Goal: Information Seeking & Learning: Stay updated

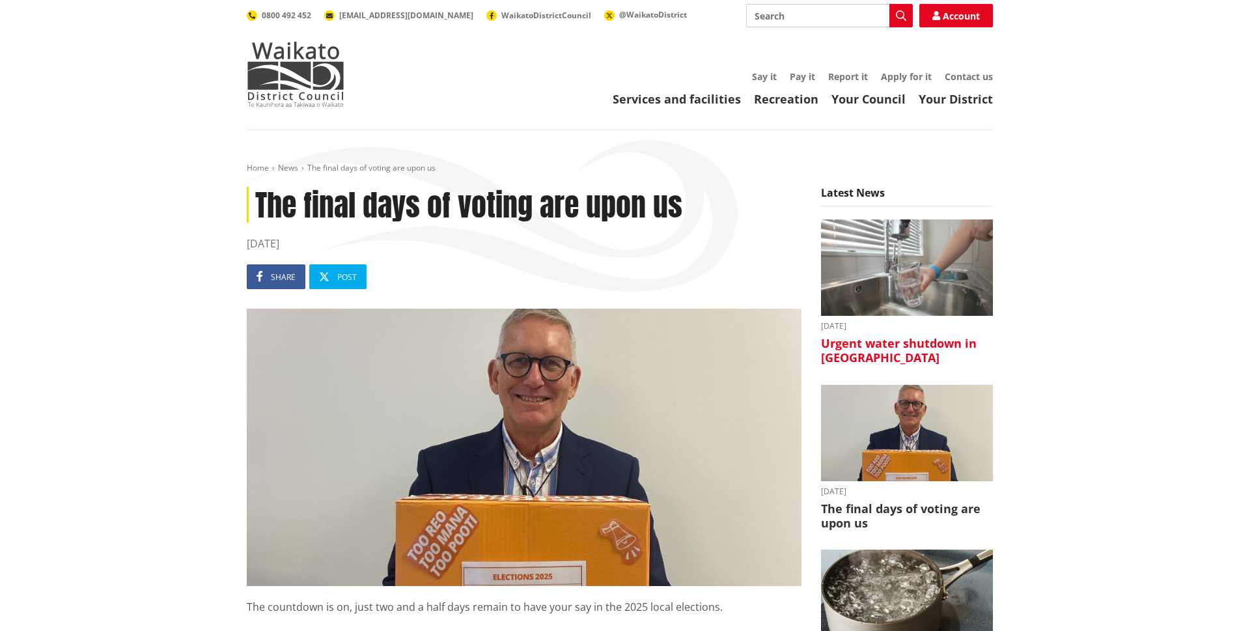
click at [885, 344] on h3 "Urgent water shutdown in [GEOGRAPHIC_DATA]" at bounding box center [907, 350] width 172 height 28
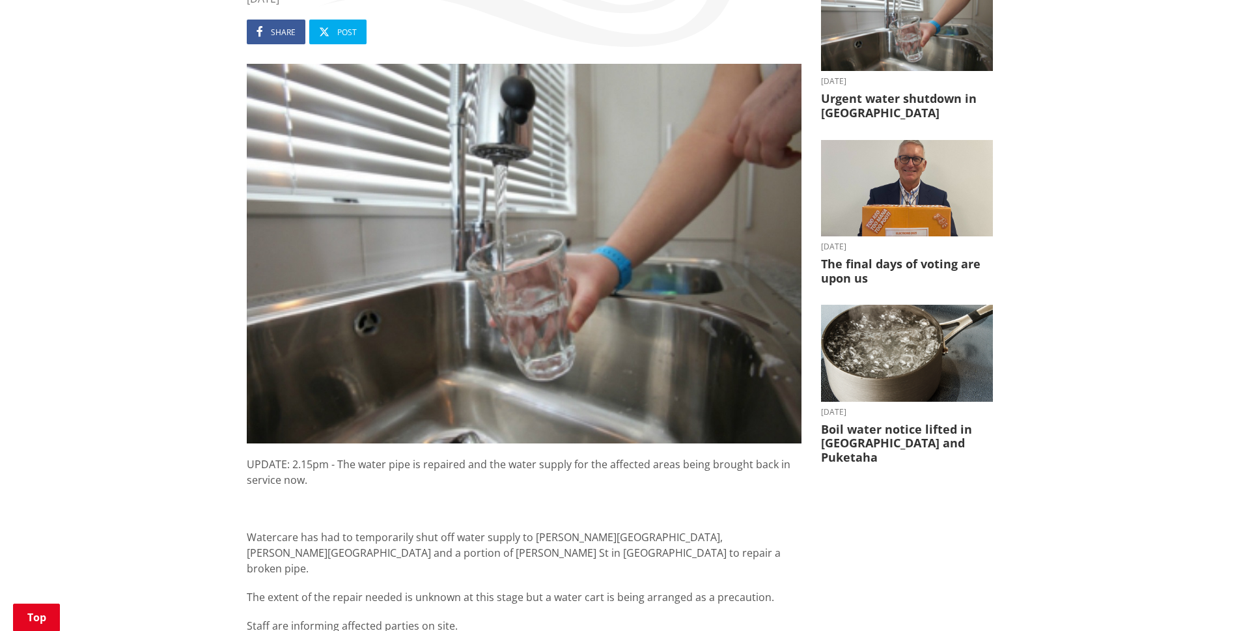
scroll to position [260, 0]
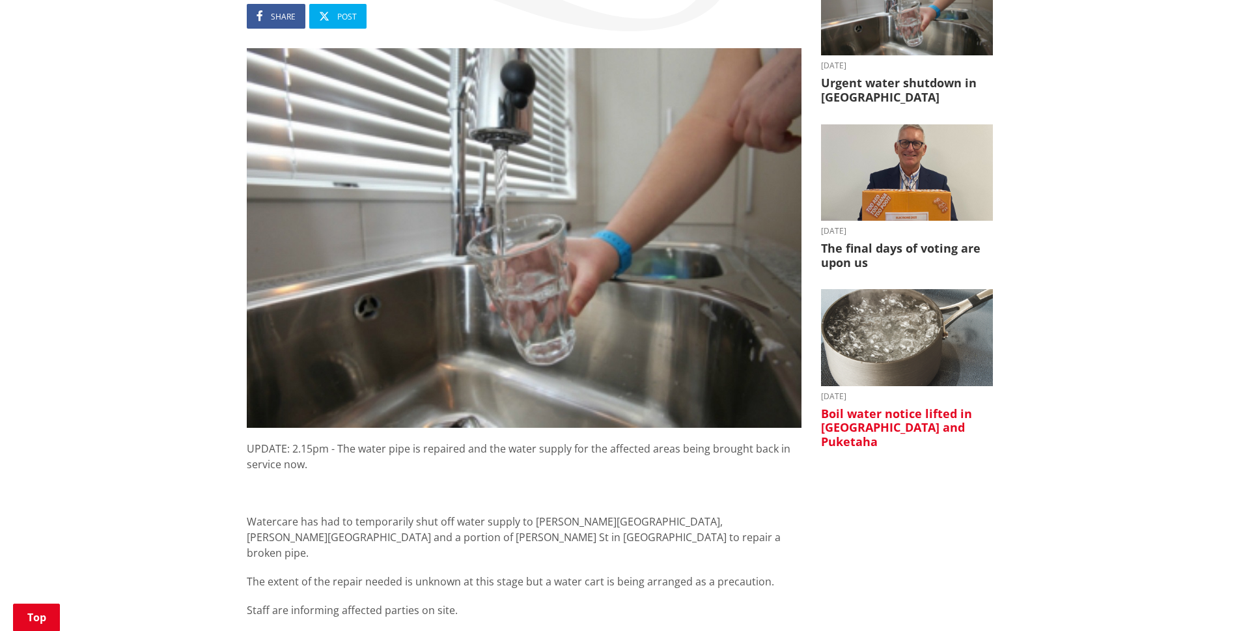
click at [911, 416] on h3 "Boil water notice lifted in [GEOGRAPHIC_DATA] and Puketaha" at bounding box center [907, 428] width 172 height 42
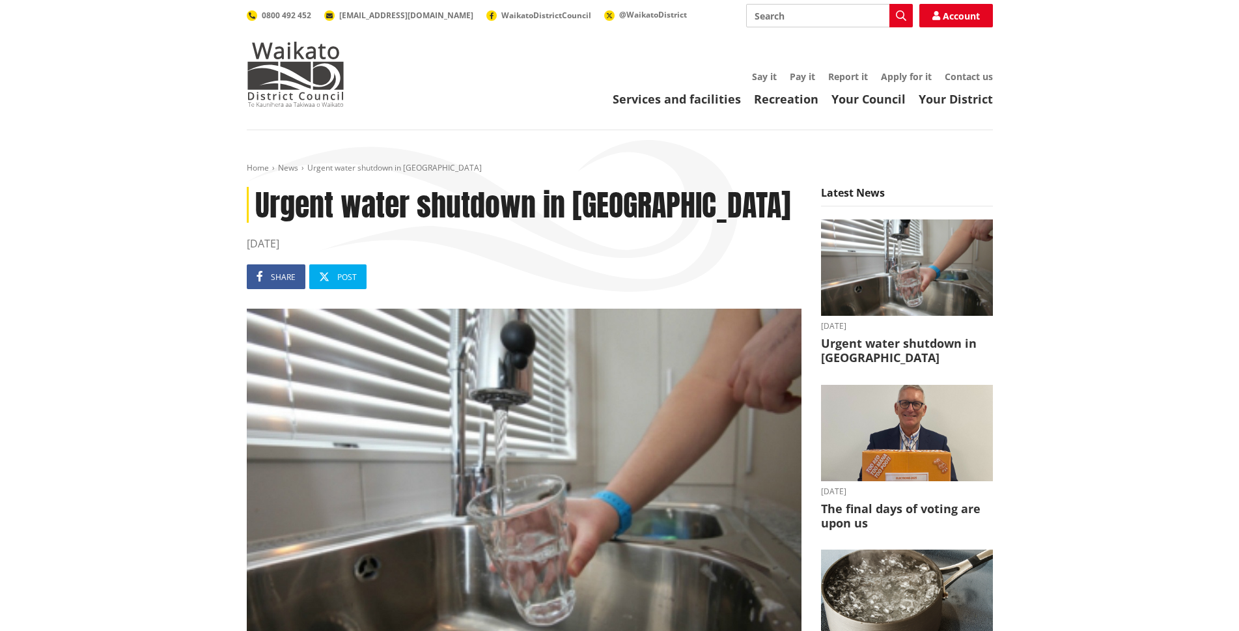
scroll to position [260, 0]
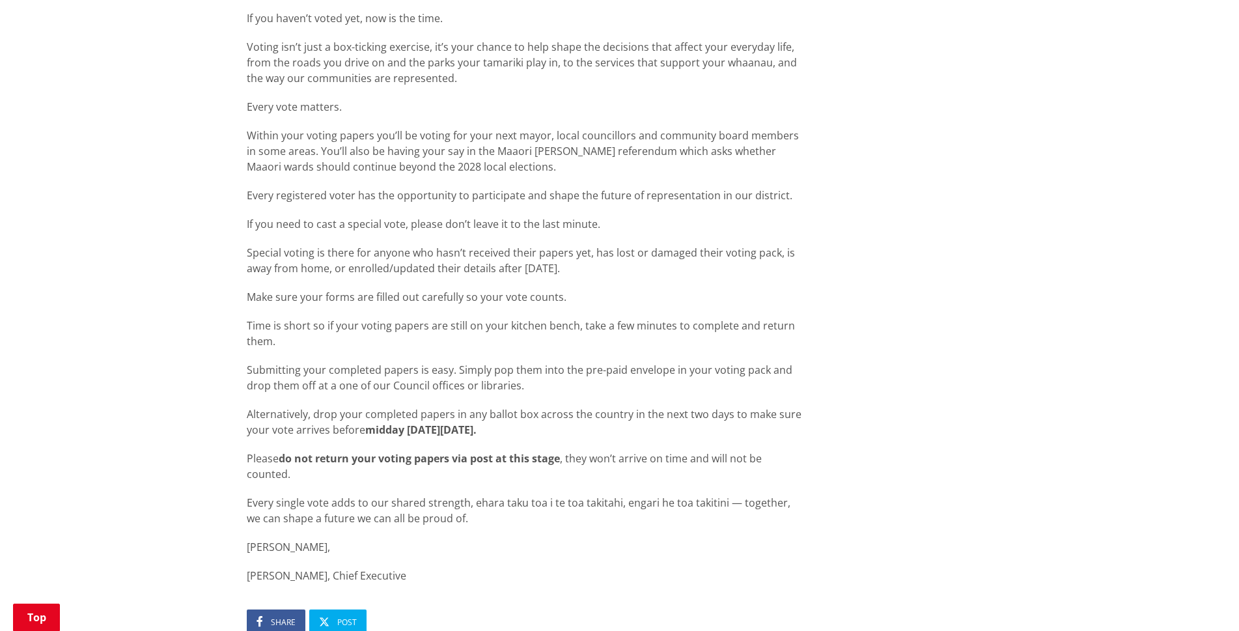
scroll to position [911, 0]
